Goal: Task Accomplishment & Management: Complete application form

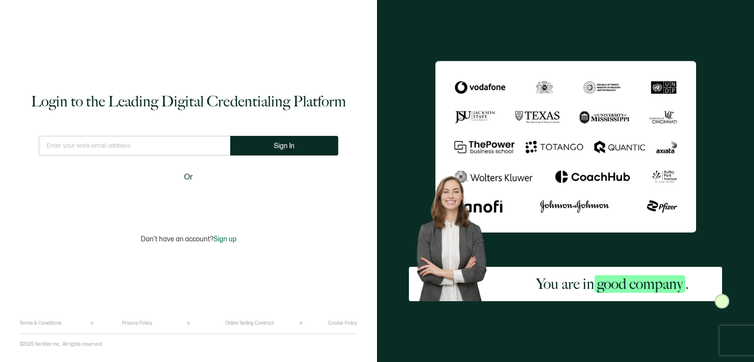
type input "[EMAIL_ADDRESS][DOMAIN_NAME]"
click at [280, 145] on span "Sign In" at bounding box center [284, 145] width 21 height 7
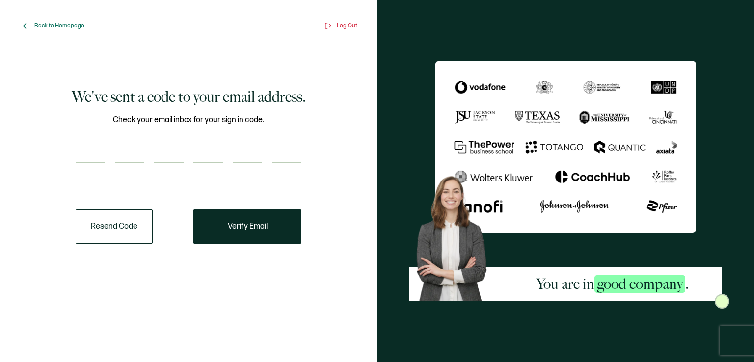
click at [82, 152] on input "number" at bounding box center [90, 153] width 29 height 20
type input "8"
type input "6"
type input "1"
type input "4"
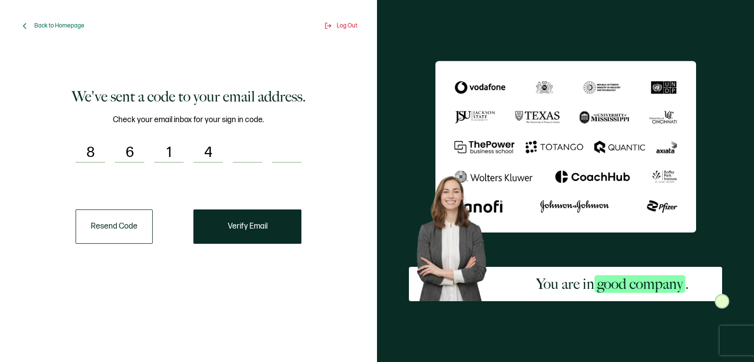
type input "2"
type input "6"
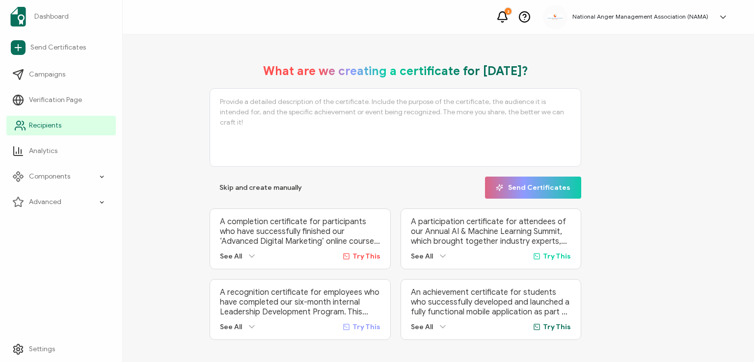
click at [35, 122] on span "Recipients" at bounding box center [45, 126] width 32 height 10
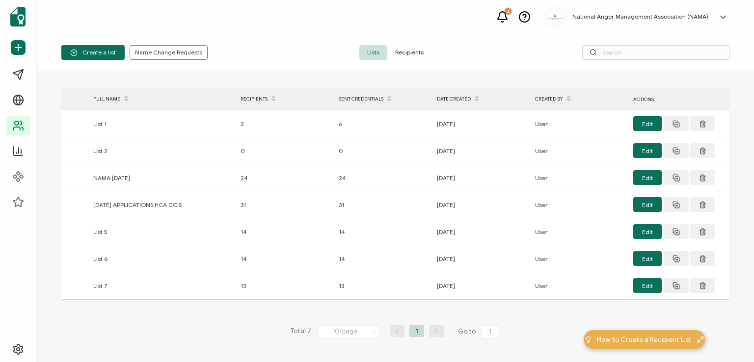
click at [399, 50] on span "Recipients" at bounding box center [409, 52] width 44 height 15
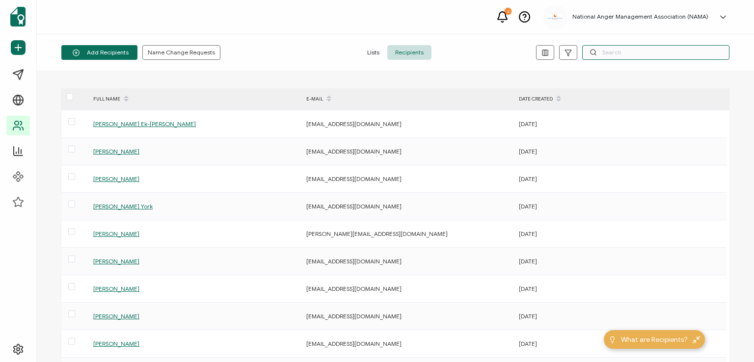
paste input "[PERSON_NAME]"
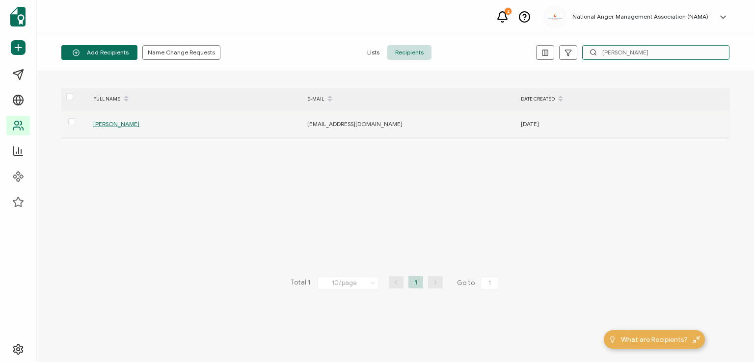
type input "[PERSON_NAME]"
click at [110, 124] on span "[PERSON_NAME]" at bounding box center [116, 123] width 46 height 7
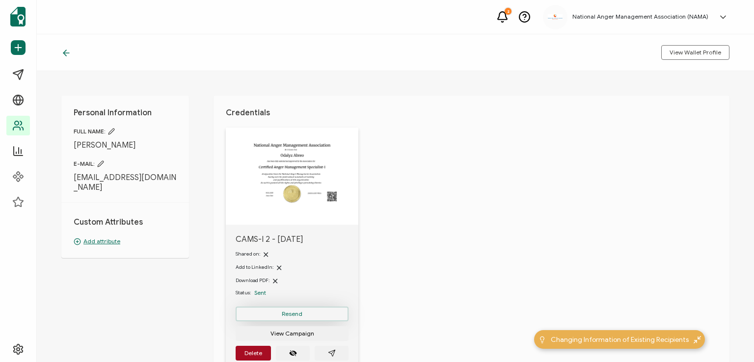
click at [285, 311] on span "Resend" at bounding box center [292, 314] width 21 height 6
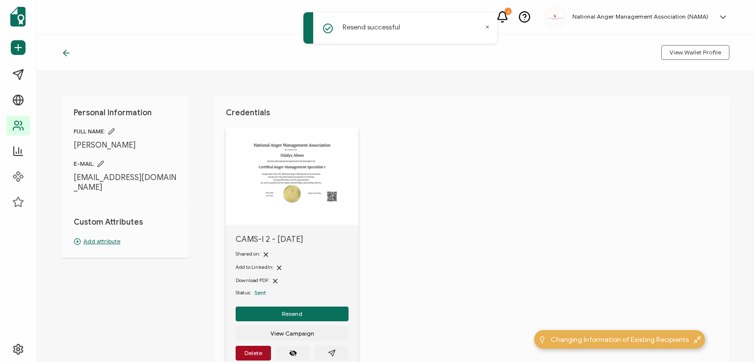
click at [66, 51] on icon at bounding box center [66, 53] width 10 height 10
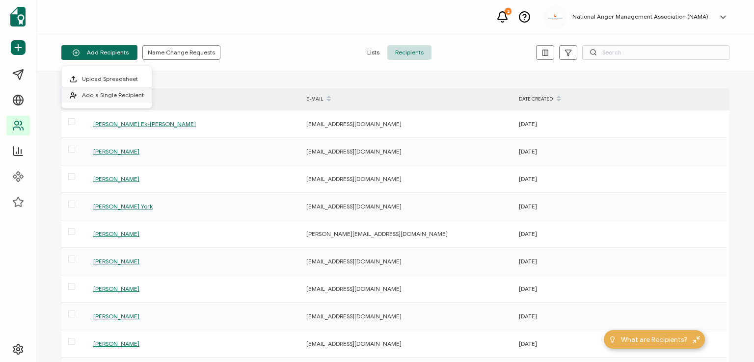
click at [110, 89] on li "Add a Single Recipient" at bounding box center [107, 95] width 90 height 16
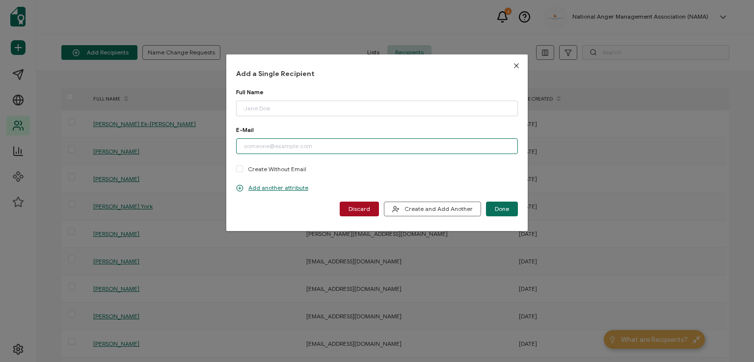
paste input "[EMAIL_ADDRESS][DOMAIN_NAME]"
type input "[EMAIL_ADDRESS][DOMAIN_NAME]"
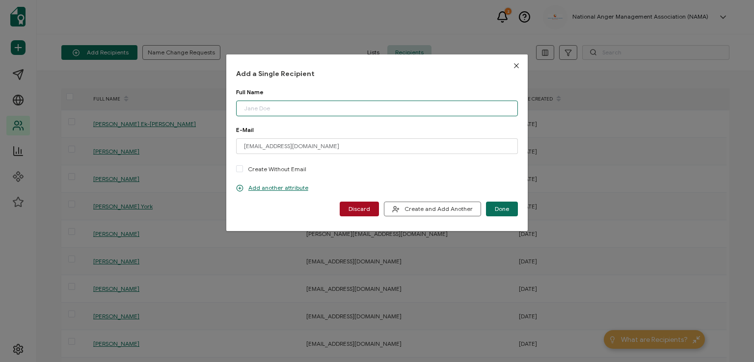
paste input "[PERSON_NAME]"
type input "[PERSON_NAME]"
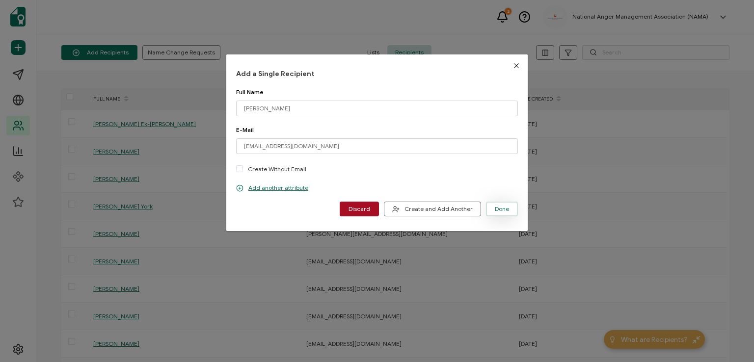
click at [500, 209] on span "Done" at bounding box center [502, 209] width 14 height 6
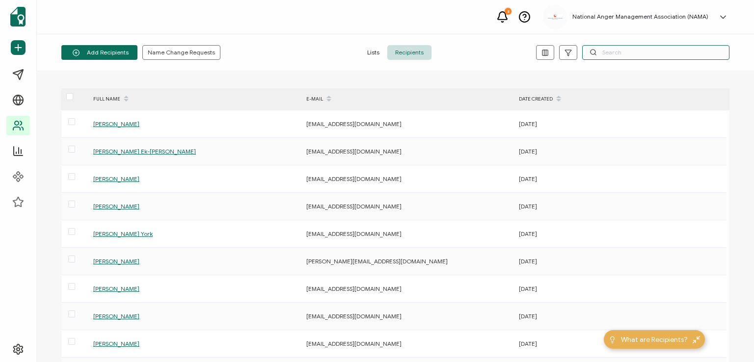
paste input "[EMAIL_ADDRESS][DOMAIN_NAME]"
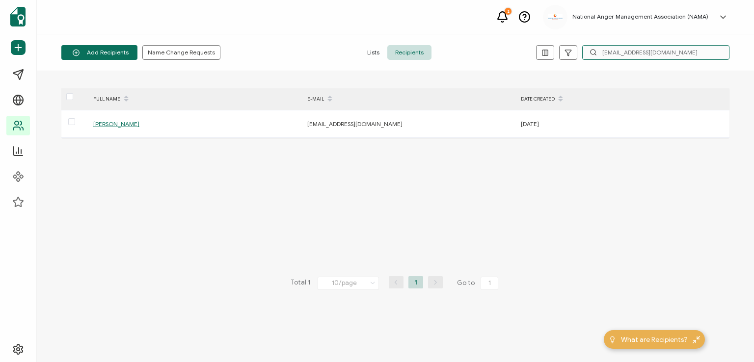
type input "[EMAIL_ADDRESS][DOMAIN_NAME]"
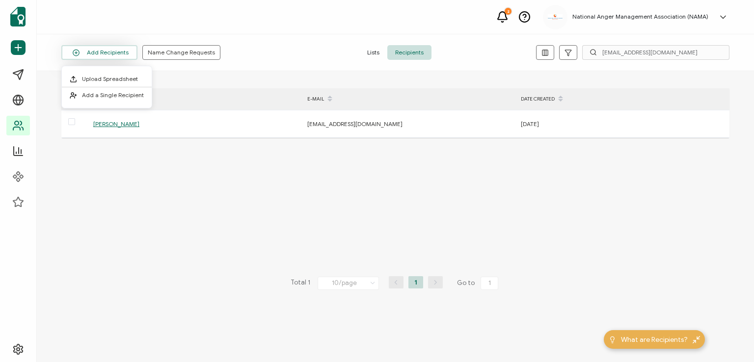
click at [116, 52] on button "Add Recipients" at bounding box center [99, 52] width 76 height 15
click at [117, 91] on span "Add a Single Recipient" at bounding box center [113, 94] width 62 height 7
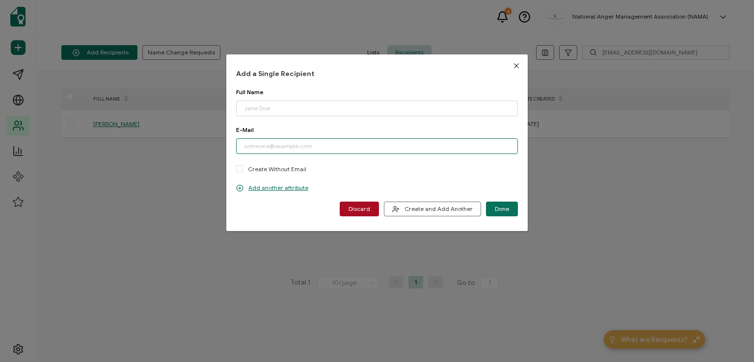
paste input "[EMAIL_ADDRESS][DOMAIN_NAME]"
type input "[EMAIL_ADDRESS][DOMAIN_NAME]"
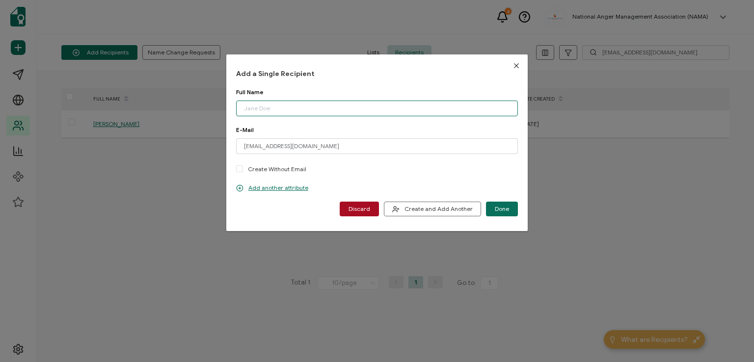
paste input "[PERSON_NAME]"
type input "[PERSON_NAME]"
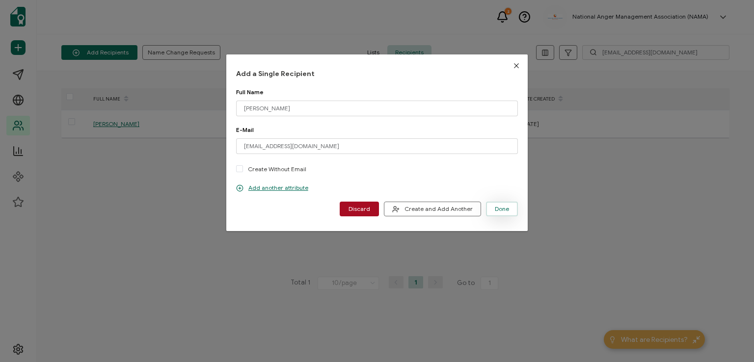
click at [497, 211] on span "Done" at bounding box center [502, 209] width 14 height 6
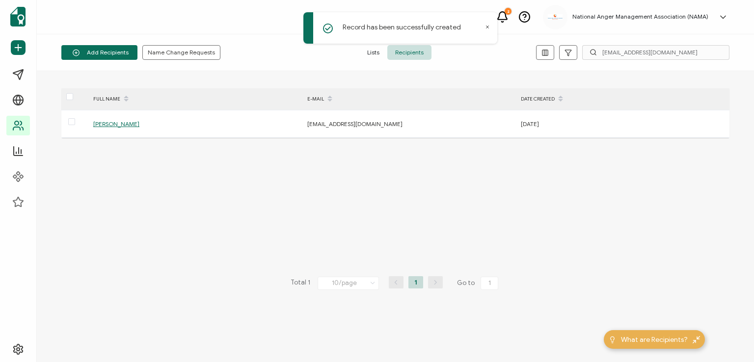
click at [409, 51] on span "Recipients" at bounding box center [409, 52] width 44 height 15
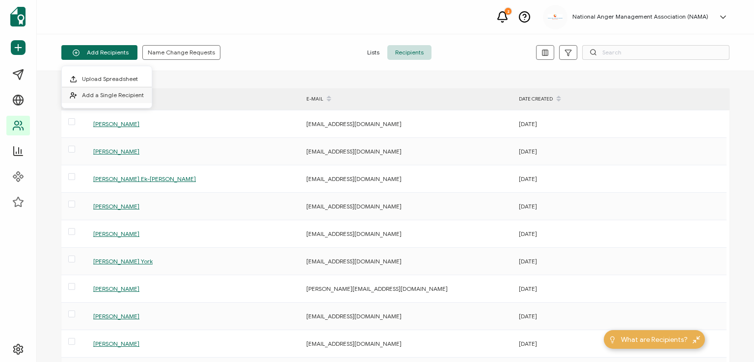
click at [113, 97] on span "Add a Single Recipient" at bounding box center [113, 94] width 62 height 7
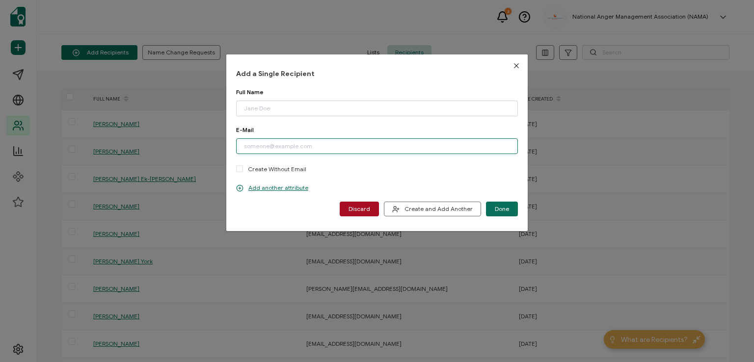
paste input "[EMAIL_ADDRESS][DOMAIN_NAME]"
type input "[EMAIL_ADDRESS][DOMAIN_NAME]"
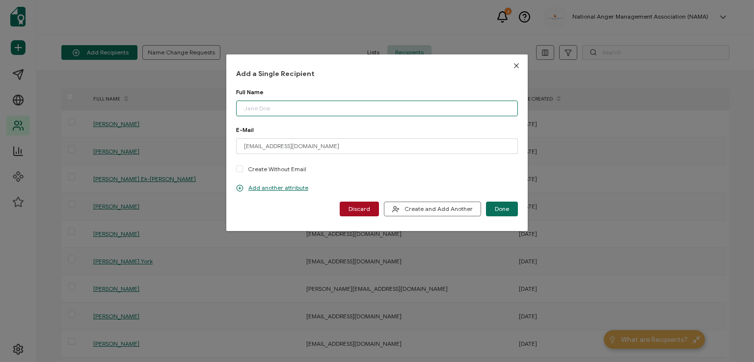
paste input "[PERSON_NAME]"
type input "[PERSON_NAME]"
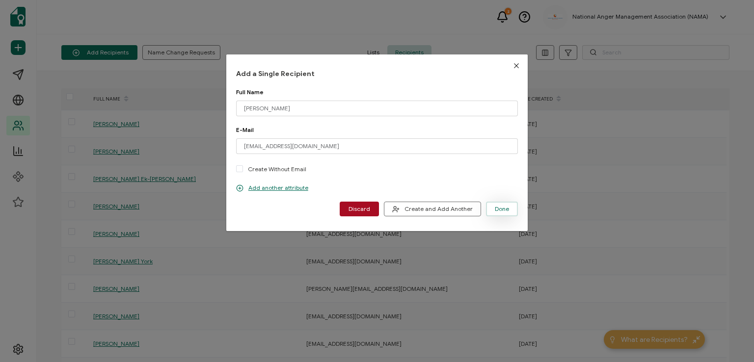
click at [498, 206] on span "Done" at bounding box center [502, 209] width 14 height 6
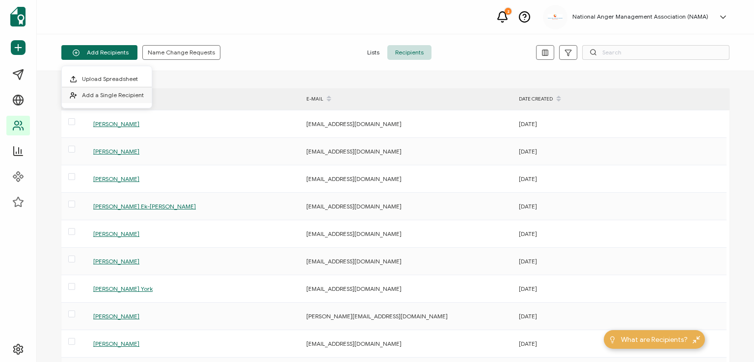
click at [115, 93] on span "Add a Single Recipient" at bounding box center [113, 94] width 62 height 7
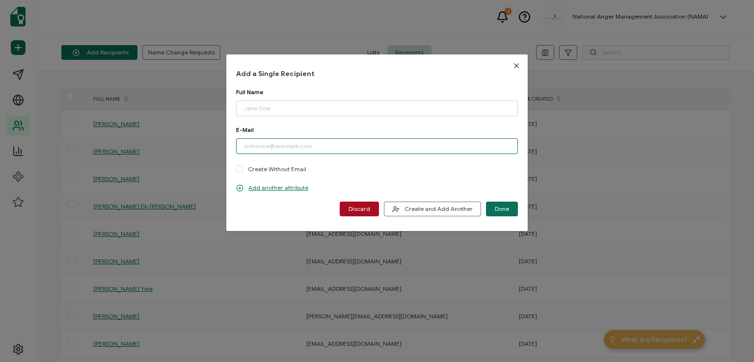
paste input "[EMAIL_ADDRESS][DOMAIN_NAME]"
type input "[EMAIL_ADDRESS][DOMAIN_NAME]"
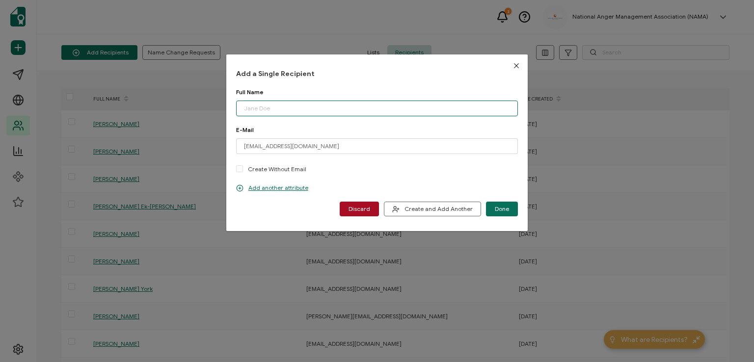
paste input "[PERSON_NAME]"
type input "[PERSON_NAME]"
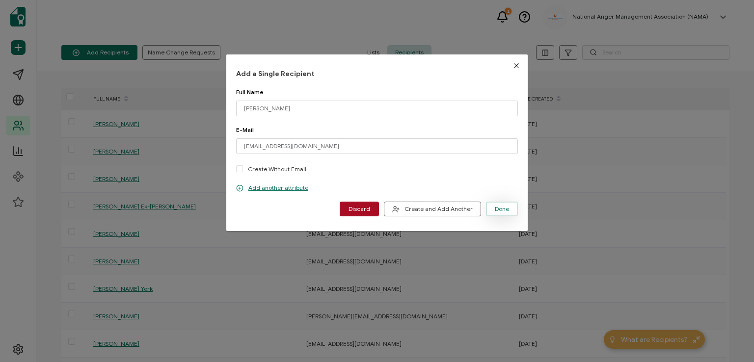
click at [496, 208] on span "Done" at bounding box center [502, 209] width 14 height 6
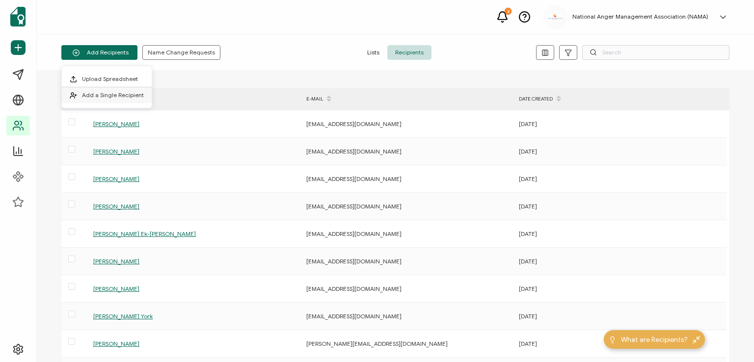
click at [113, 89] on li "Add a Single Recipient" at bounding box center [107, 95] width 90 height 16
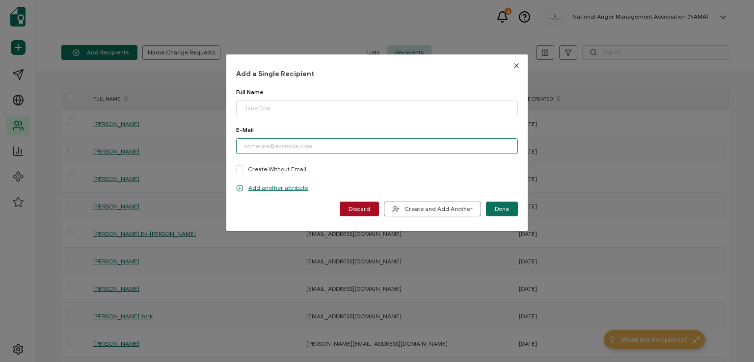
paste input "[PERSON_NAME][EMAIL_ADDRESS][PERSON_NAME][DOMAIN_NAME]"
type input "[PERSON_NAME][EMAIL_ADDRESS][PERSON_NAME][DOMAIN_NAME]"
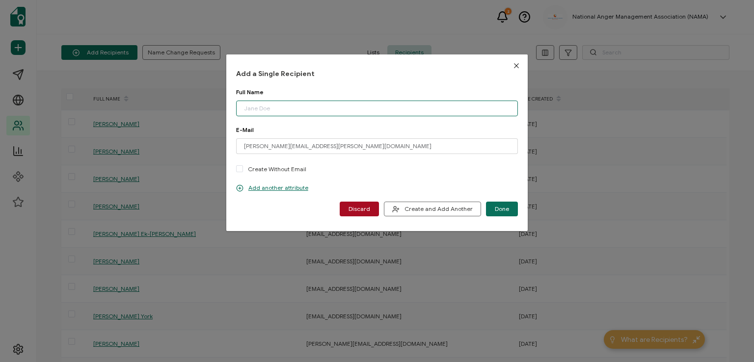
paste input "[PERSON_NAME]"
type input "[PERSON_NAME]"
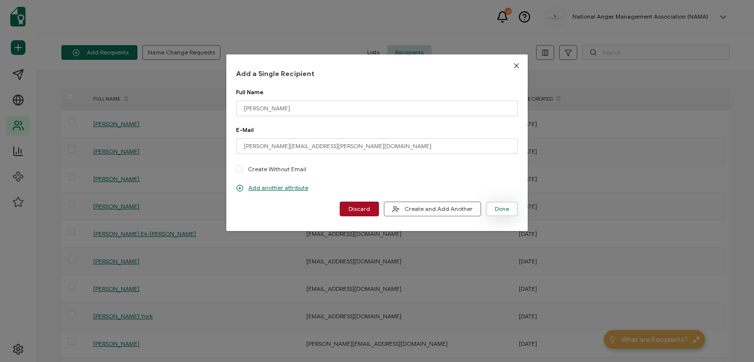
click at [503, 208] on span "Done" at bounding box center [502, 209] width 14 height 6
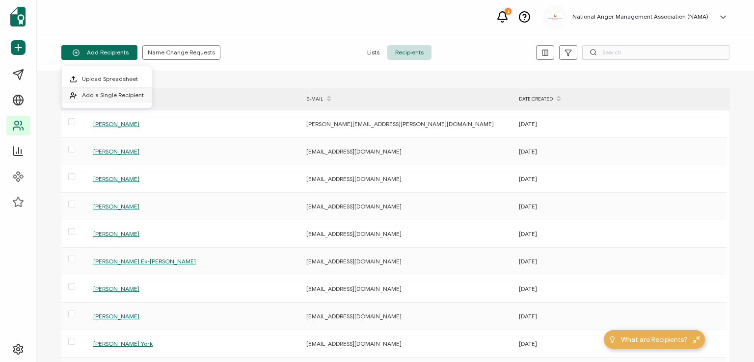
click at [94, 90] on li "Add a Single Recipient" at bounding box center [107, 95] width 90 height 16
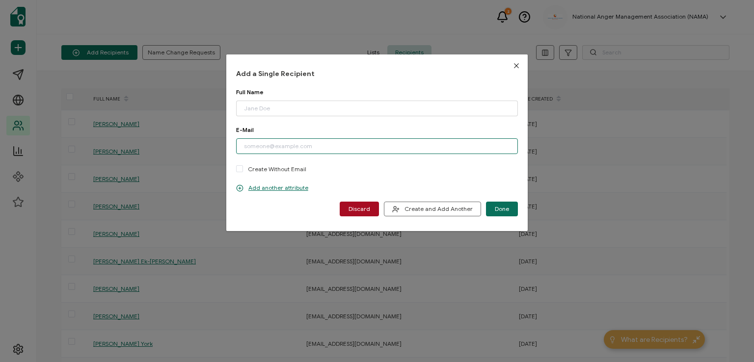
paste input "[PERSON_NAME][EMAIL_ADDRESS][PERSON_NAME][DOMAIN_NAME]"
type input "[PERSON_NAME][EMAIL_ADDRESS][PERSON_NAME][DOMAIN_NAME]"
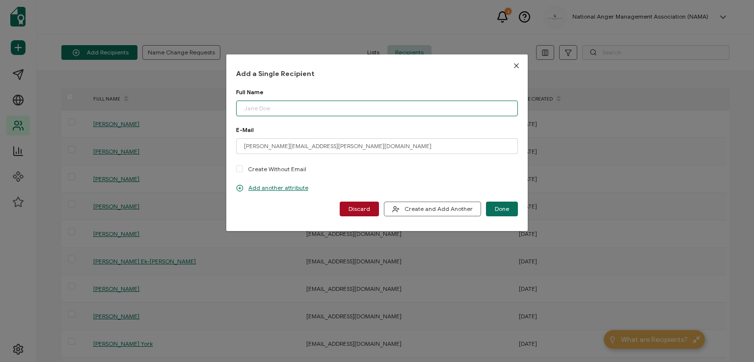
click at [296, 111] on input "dialog" at bounding box center [377, 109] width 282 height 16
type input "[PERSON_NAME]"
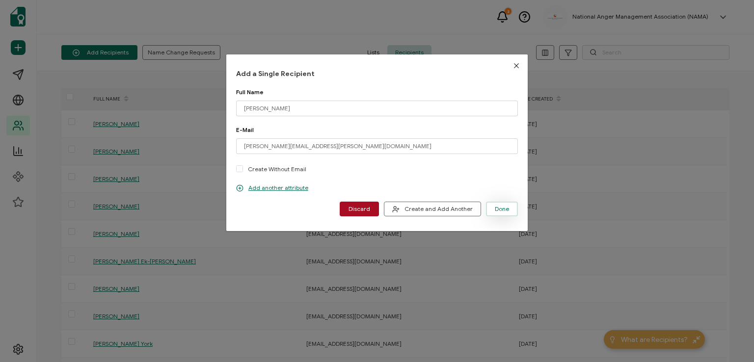
click at [491, 206] on button "Done" at bounding box center [502, 209] width 32 height 15
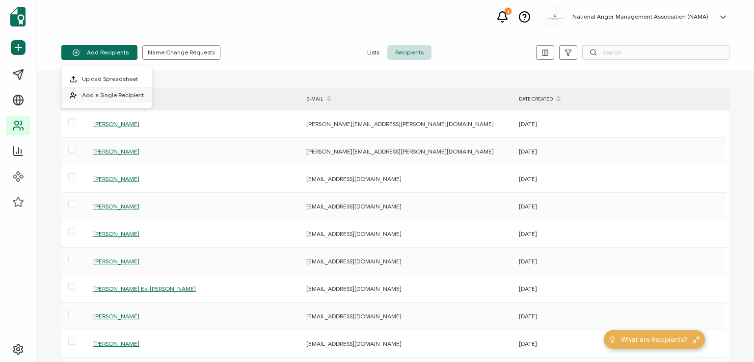
click at [110, 98] on span "Add a Single Recipient" at bounding box center [113, 94] width 62 height 7
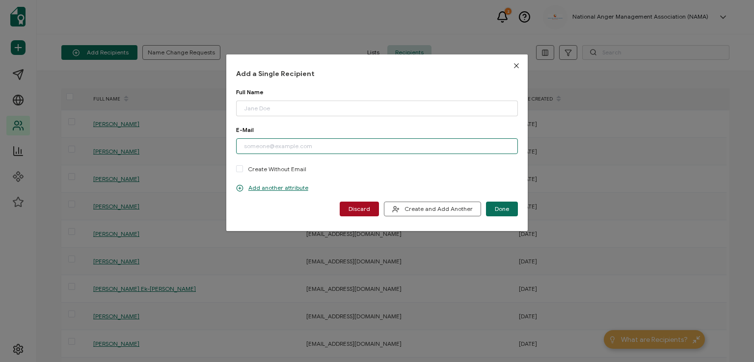
paste input "[EMAIL_ADDRESS][DOMAIN_NAME]"
type input "[EMAIL_ADDRESS][DOMAIN_NAME]"
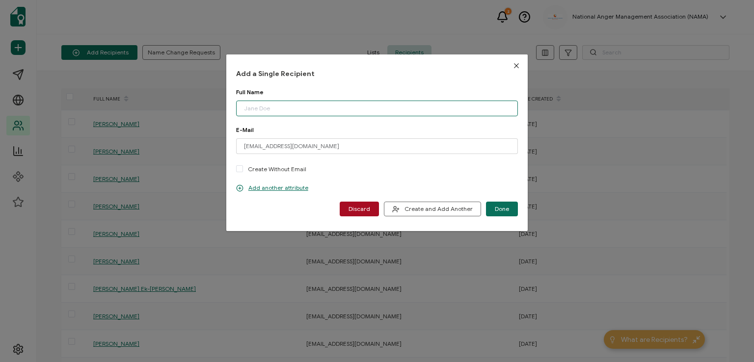
paste input "[PERSON_NAME]"
type input "[PERSON_NAME]"
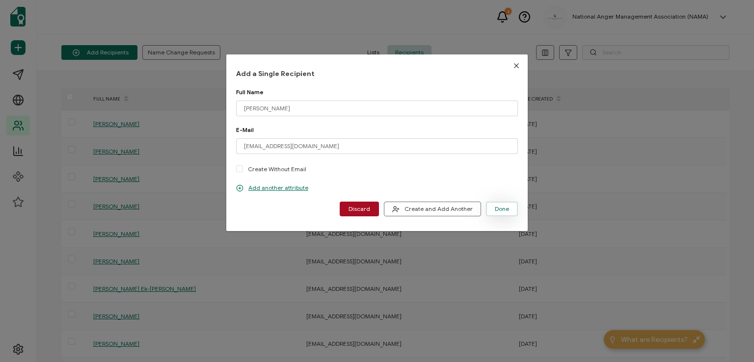
click at [497, 209] on span "Done" at bounding box center [502, 209] width 14 height 6
